Goal: Information Seeking & Learning: Find specific fact

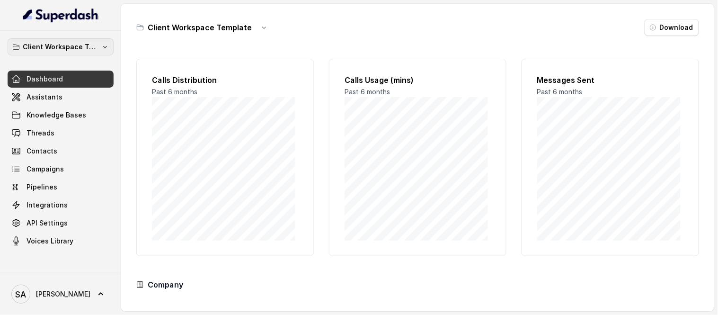
click at [110, 49] on button "Client Workspace Template" at bounding box center [61, 46] width 106 height 17
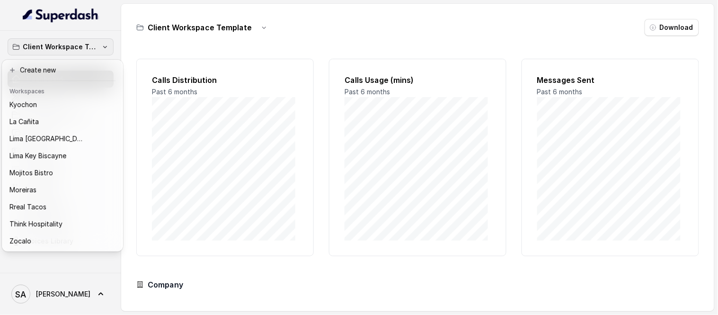
scroll to position [95, 0]
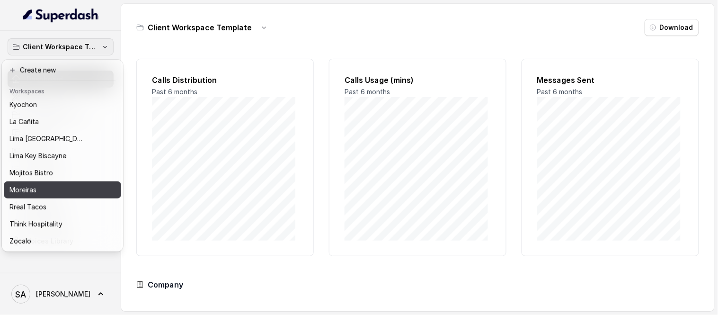
click at [49, 184] on div "Moreiras" at bounding box center [54, 189] width 91 height 11
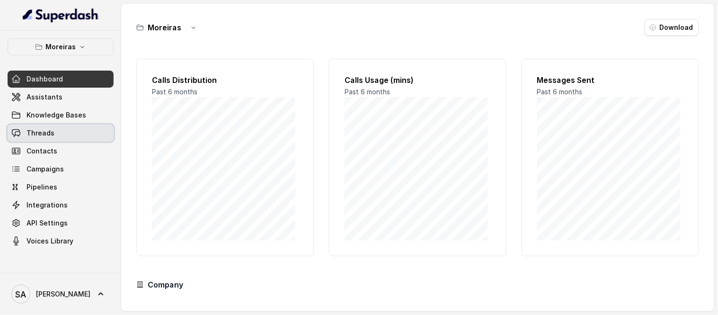
click at [49, 138] on link "Threads" at bounding box center [61, 132] width 106 height 17
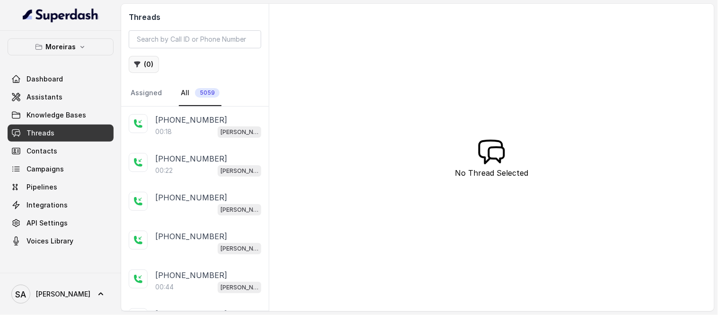
click at [149, 65] on button "( 0 )" at bounding box center [144, 64] width 30 height 17
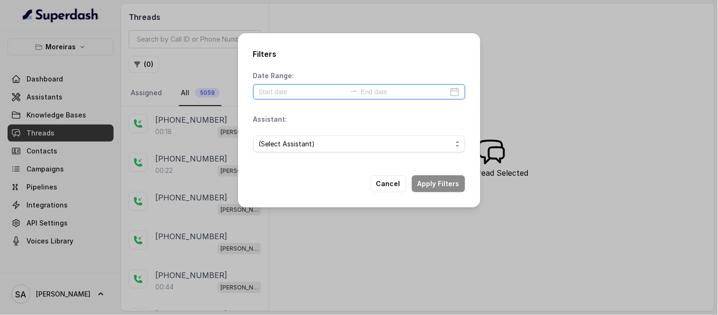
click at [262, 94] on input at bounding box center [302, 92] width 87 height 10
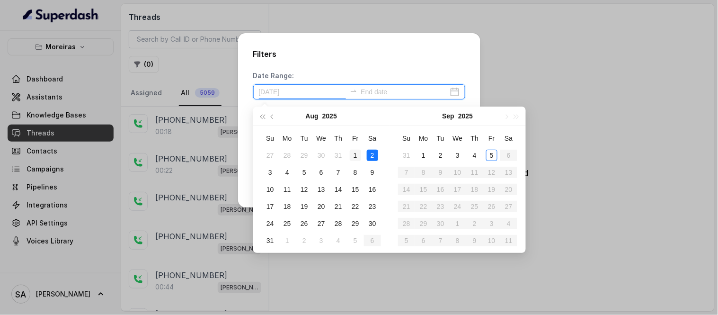
type input "[DATE]"
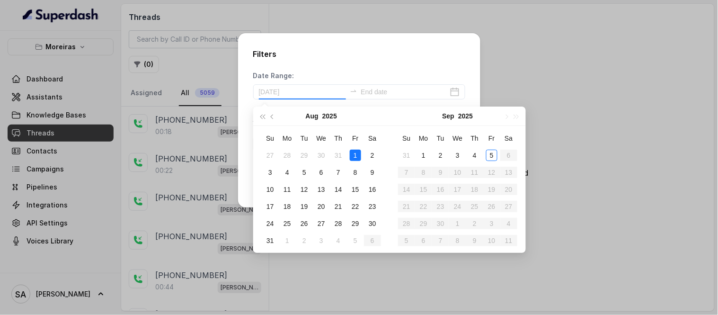
click at [358, 154] on div "1" at bounding box center [355, 155] width 11 height 11
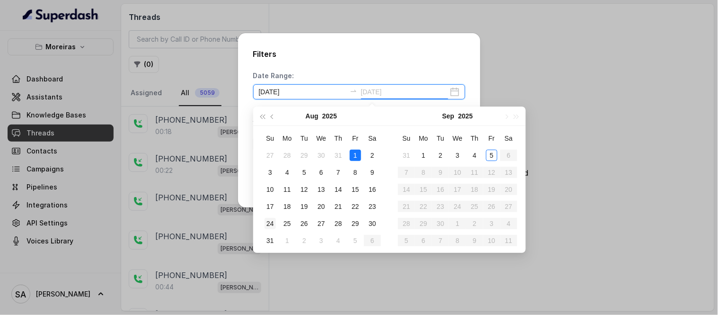
type input "[DATE]"
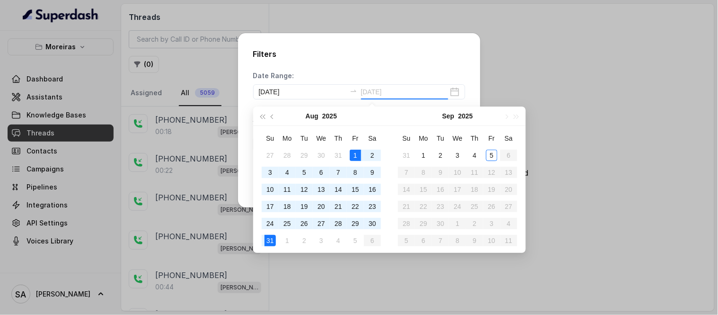
click at [268, 235] on div "31" at bounding box center [270, 240] width 11 height 11
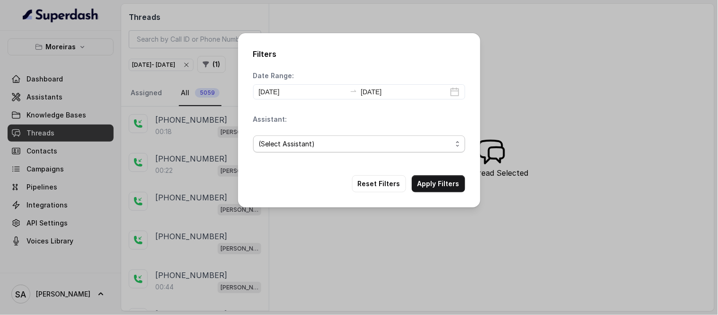
click at [355, 149] on span "(Select Assistant)" at bounding box center [355, 143] width 193 height 11
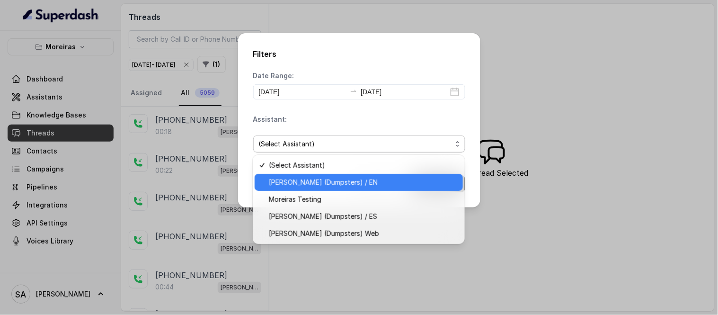
click at [340, 180] on span "[PERSON_NAME] (Dumpsters) / EN" at bounding box center [363, 182] width 188 height 11
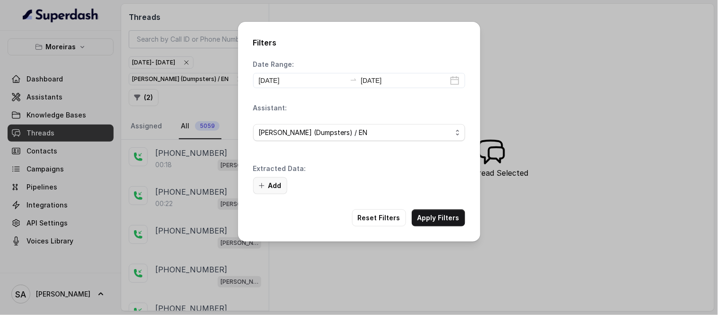
click at [269, 188] on button "Add" at bounding box center [270, 185] width 34 height 17
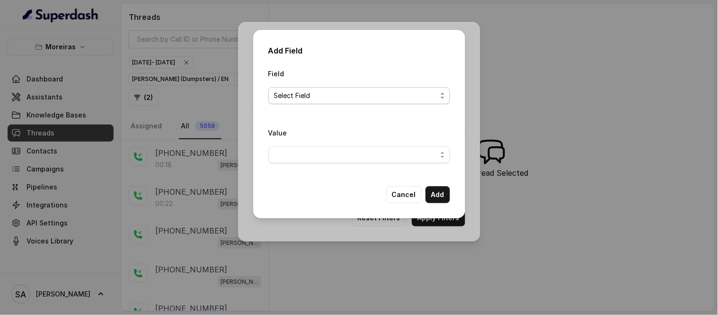
click at [328, 98] on span "Select Field" at bounding box center [355, 95] width 163 height 11
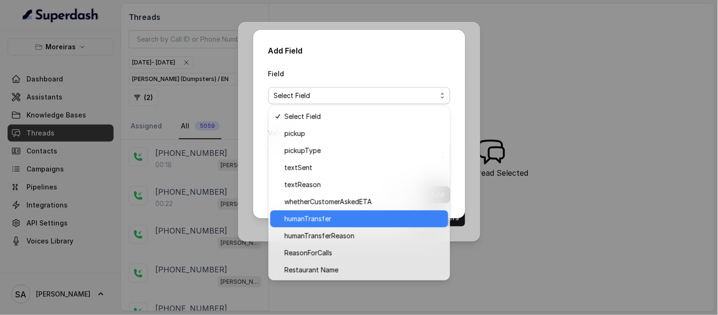
click at [313, 220] on span "humanTransfer" at bounding box center [363, 218] width 158 height 11
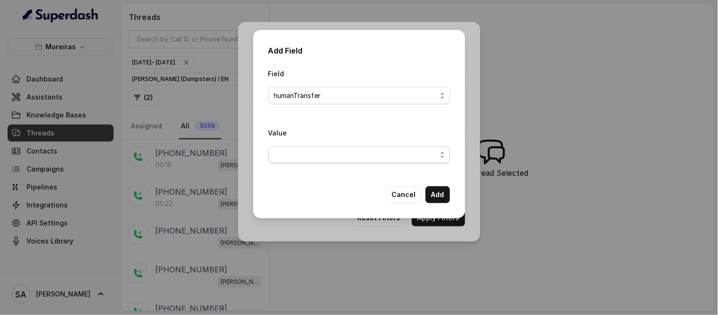
click at [310, 149] on span "button" at bounding box center [359, 154] width 182 height 17
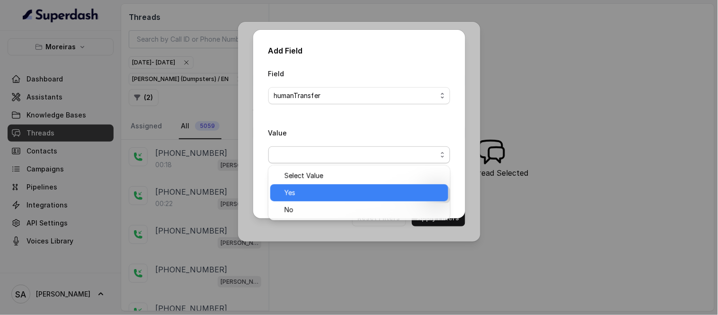
click at [314, 191] on span "Yes" at bounding box center [363, 192] width 158 height 11
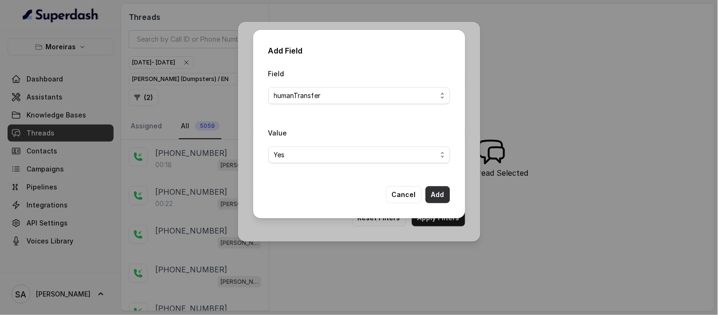
click at [434, 197] on button "Add" at bounding box center [438, 194] width 25 height 17
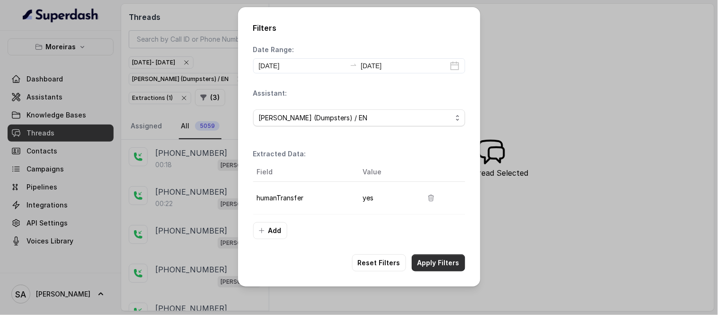
click at [434, 259] on button "Apply Filters" at bounding box center [438, 262] width 53 height 17
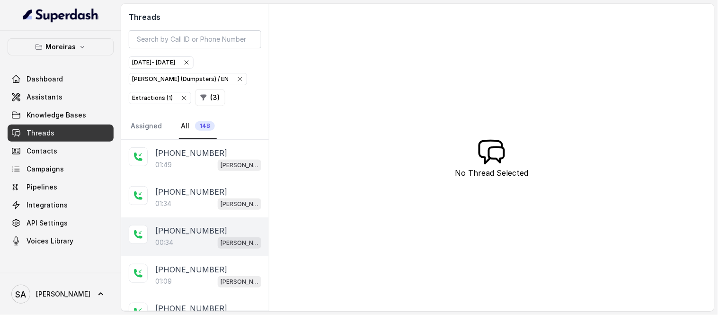
click at [191, 237] on div "00:34 [PERSON_NAME] (Dumpsters) / EN" at bounding box center [208, 242] width 106 height 12
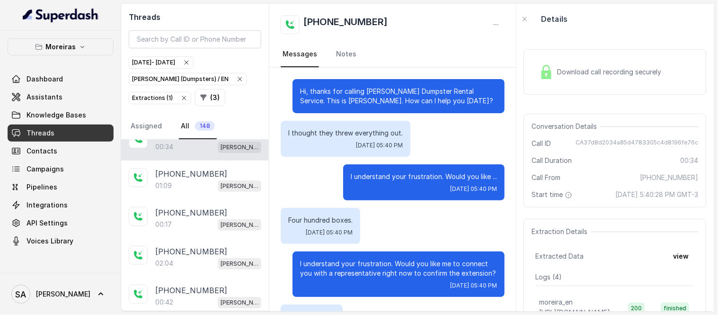
scroll to position [102, 0]
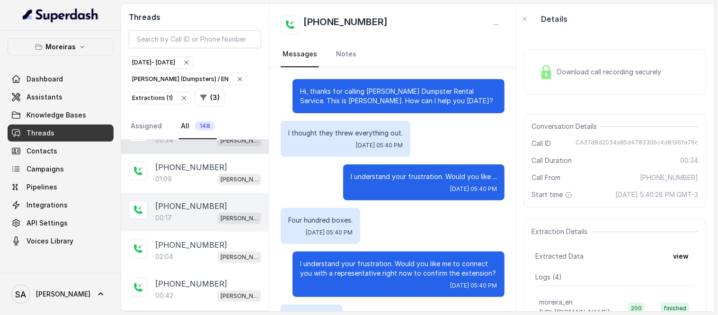
click at [191, 216] on div "00:17 [PERSON_NAME] (Dumpsters) / EN" at bounding box center [208, 218] width 106 height 12
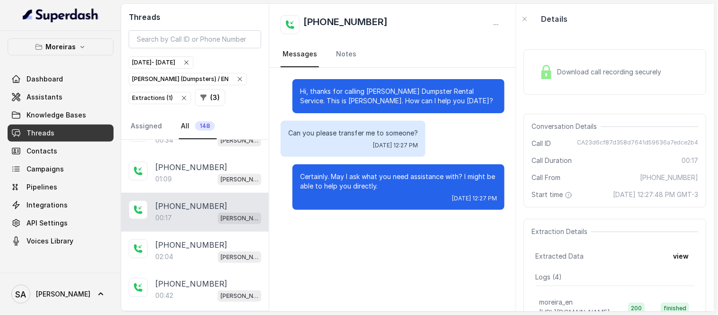
click at [630, 80] on div "Download call recording securely" at bounding box center [601, 72] width 130 height 22
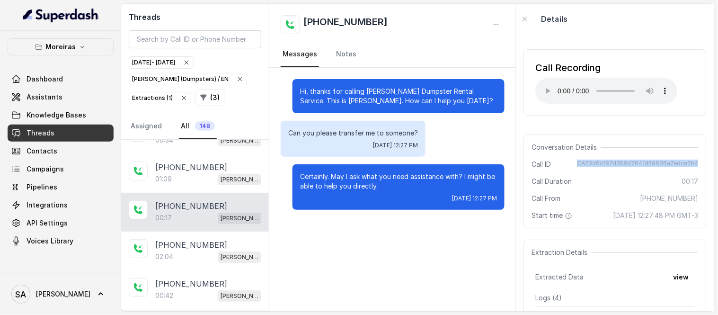
drag, startPoint x: 577, startPoint y: 163, endPoint x: 689, endPoint y: 162, distance: 111.7
click at [689, 162] on span "CA23d6cf87d358d7641d59636a7edce2b4" at bounding box center [637, 164] width 121 height 9
copy span "CA23d6cf87d358d7641d59636a7edce2b4"
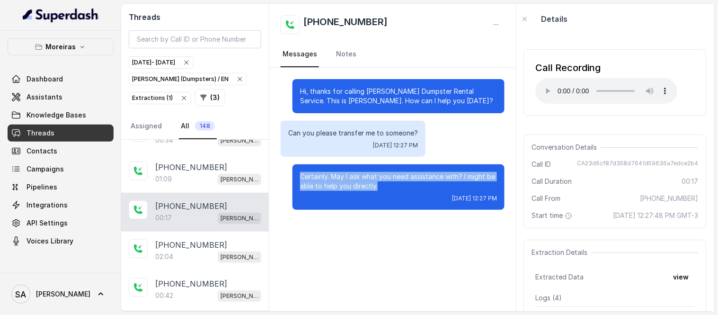
drag, startPoint x: 352, startPoint y: 185, endPoint x: 294, endPoint y: 177, distance: 58.8
click at [294, 177] on div "Certainly. May I ask what you need assistance with? I might be able to help you…" at bounding box center [399, 186] width 212 height 45
copy p "Certainly. May I ask what you need assistance with? I might be able to help you…"
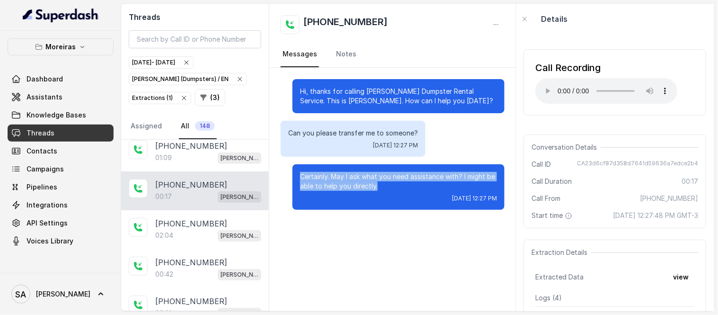
scroll to position [144, 0]
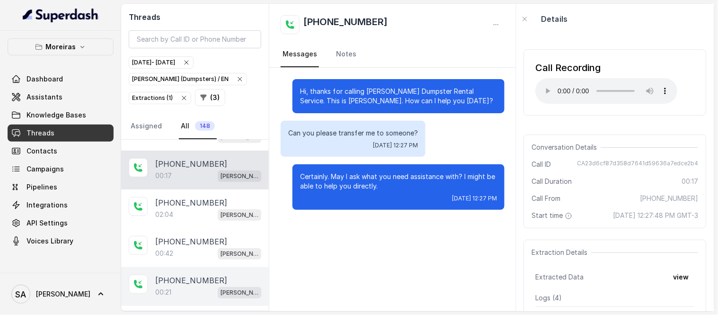
click at [171, 276] on p "[PHONE_NUMBER]" at bounding box center [191, 280] width 72 height 11
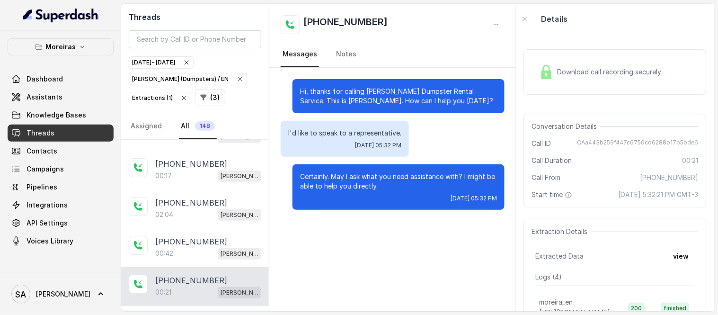
click at [565, 70] on span "Download call recording securely" at bounding box center [612, 71] width 108 height 9
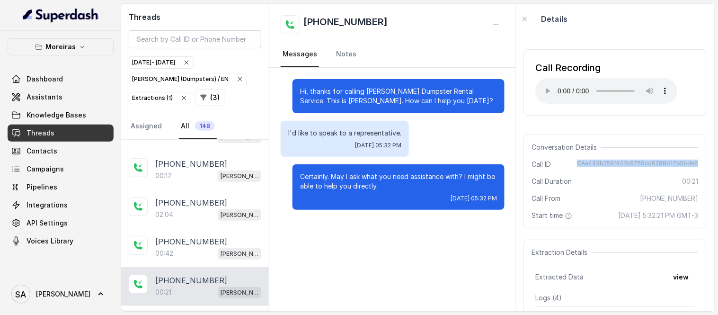
drag, startPoint x: 577, startPoint y: 163, endPoint x: 694, endPoint y: 169, distance: 116.6
click at [694, 169] on div "Conversation Details Call ID CAa443b259f447c6750cd6288b17b5bde6 Call Duration 0…" at bounding box center [615, 181] width 183 height 94
copy span "CAa443b259f447c6750cd6288b17b5bde6"
